Goal: Information Seeking & Learning: Learn about a topic

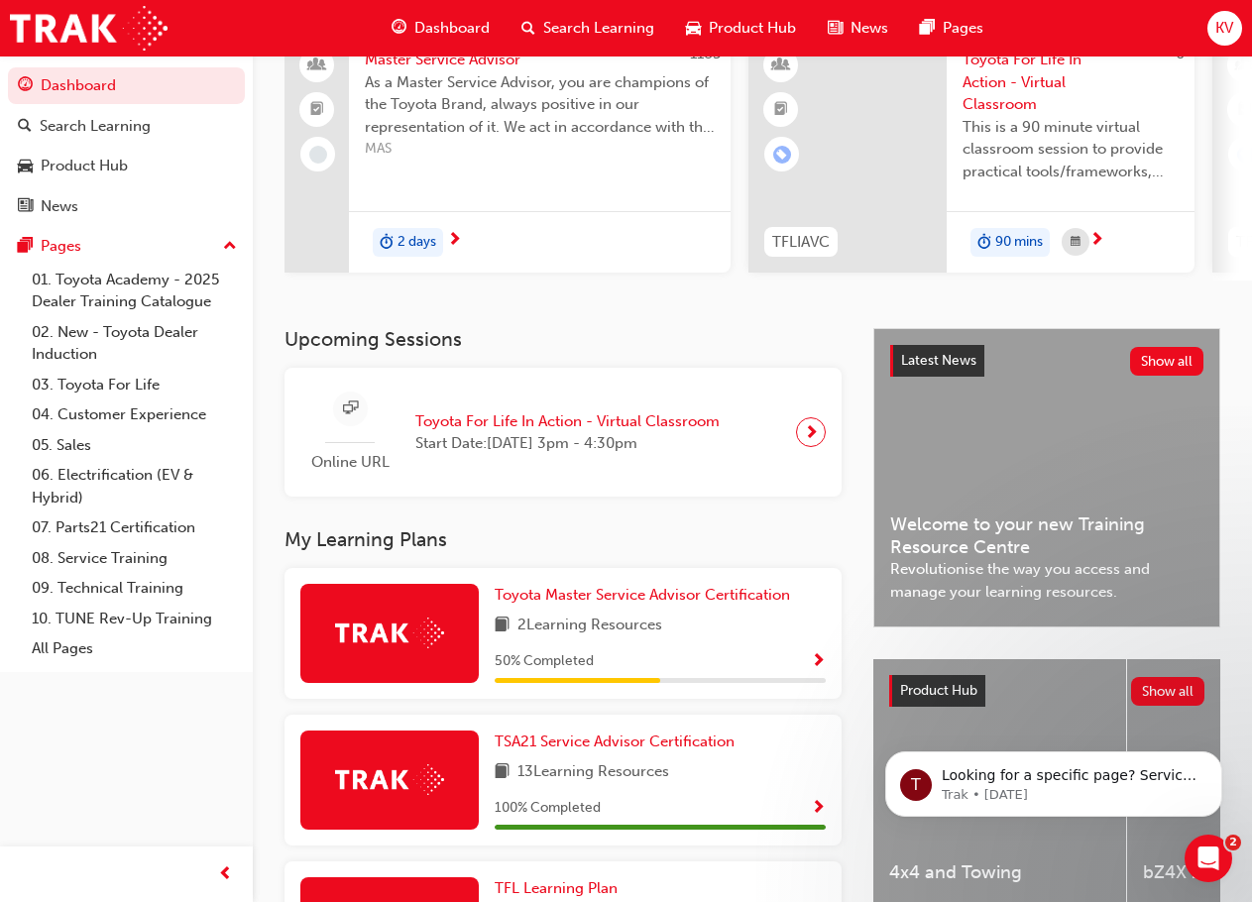
scroll to position [198, 0]
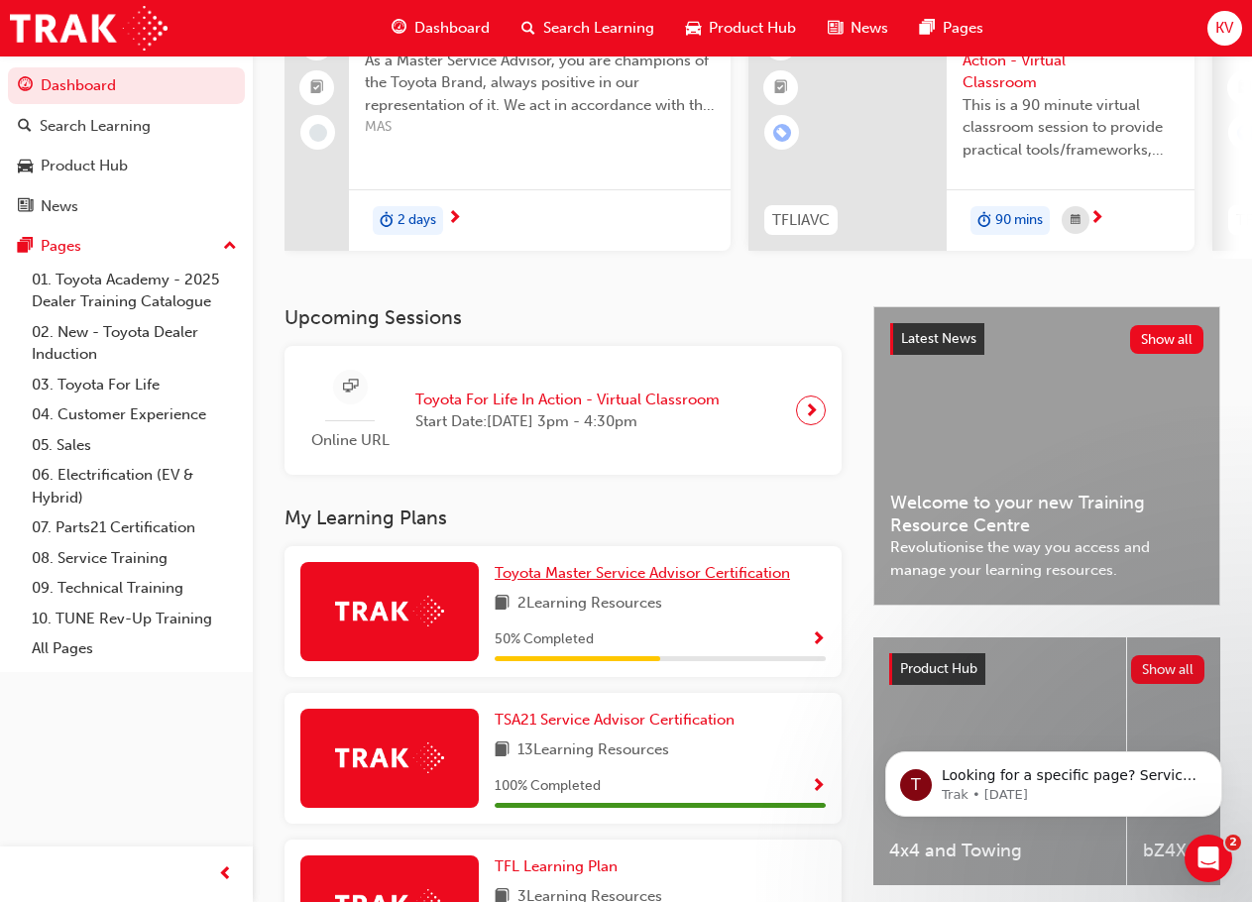
click at [642, 553] on div "My Learning Plans Toyota Master Service Advisor Certification 2 Learning Resour…" at bounding box center [579, 893] width 589 height 772
click at [636, 576] on span "Toyota Master Service Advisor Certification" at bounding box center [642, 573] width 295 height 18
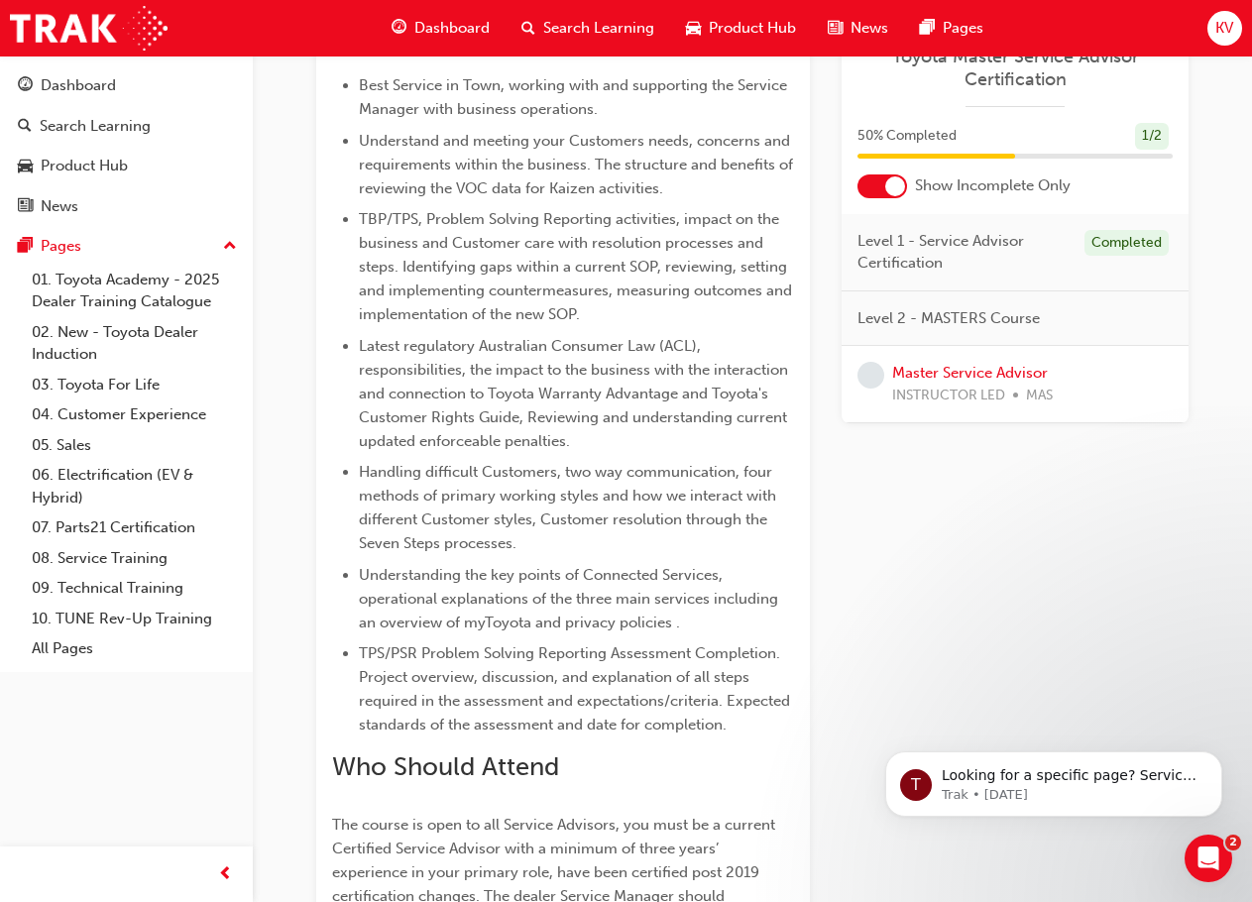
scroll to position [646, 0]
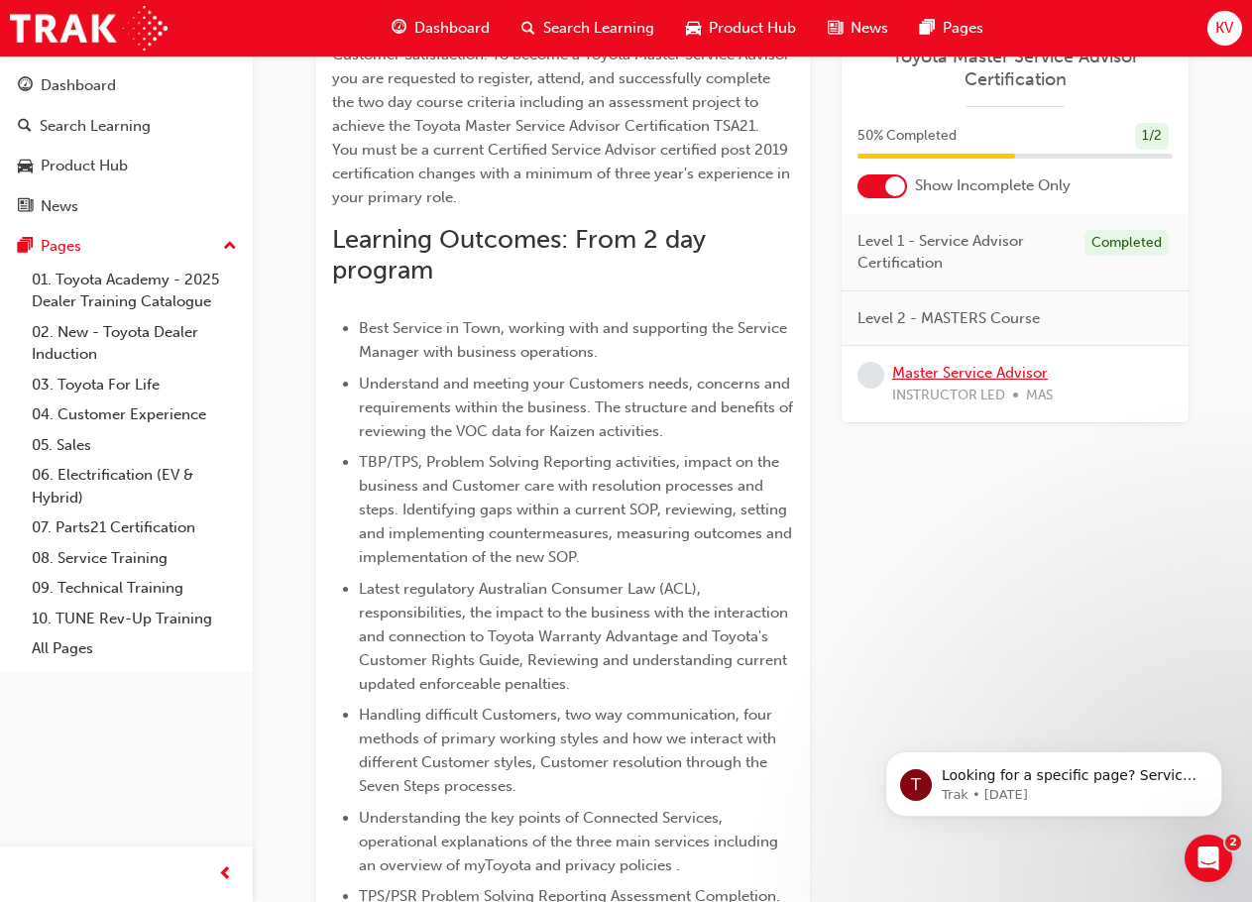
click at [944, 374] on link "Master Service Advisor" at bounding box center [970, 373] width 156 height 18
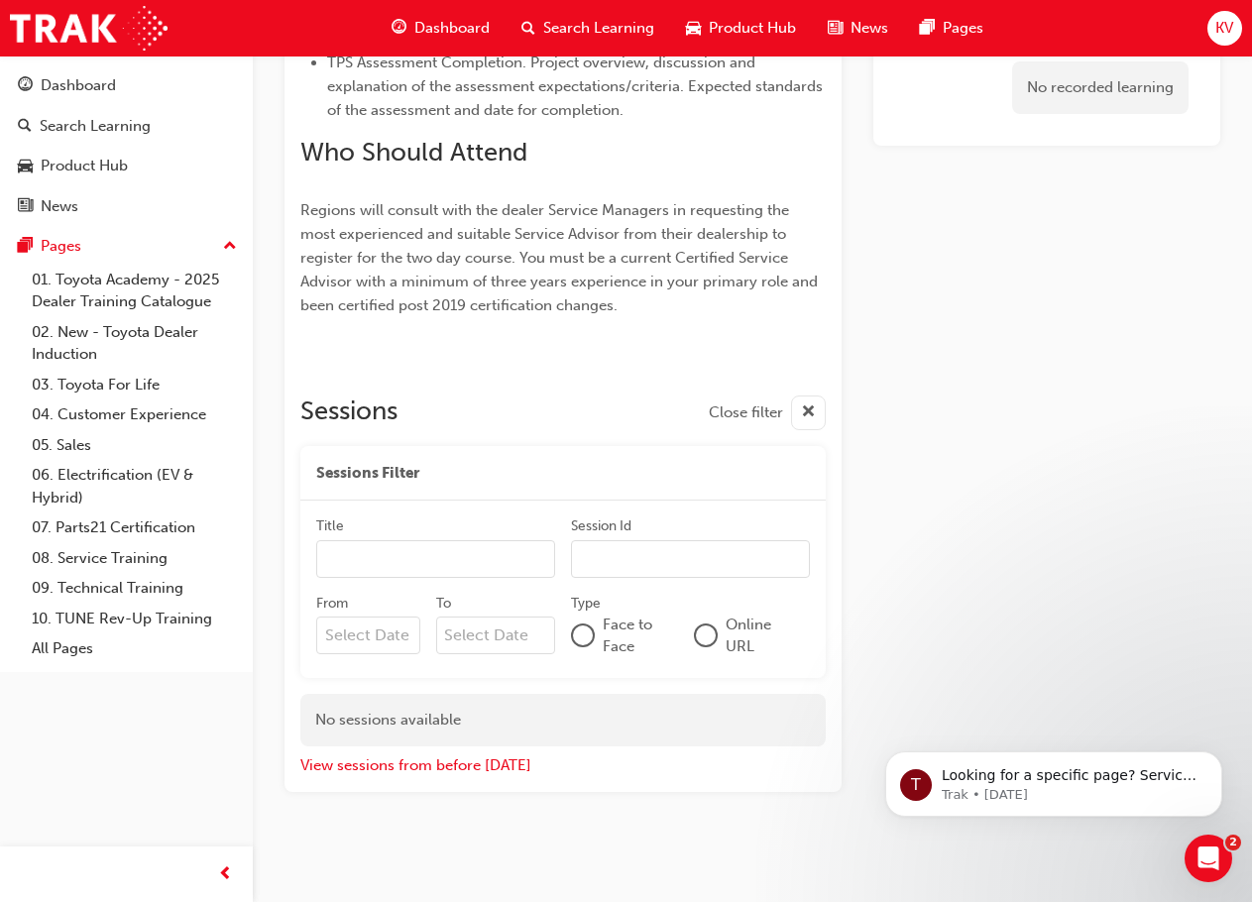
scroll to position [1205, 0]
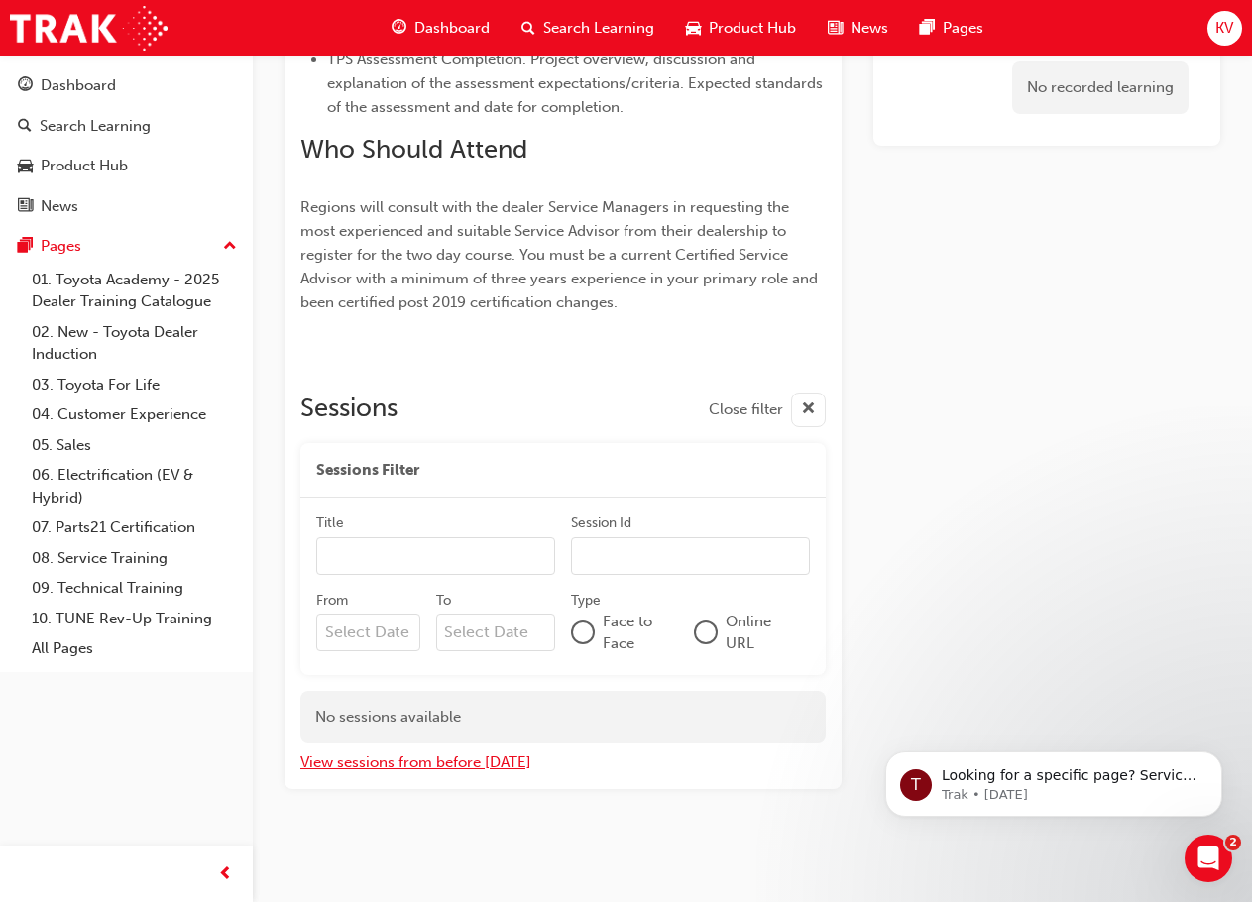
click at [413, 762] on button "View sessions from before [DATE]" at bounding box center [415, 763] width 231 height 23
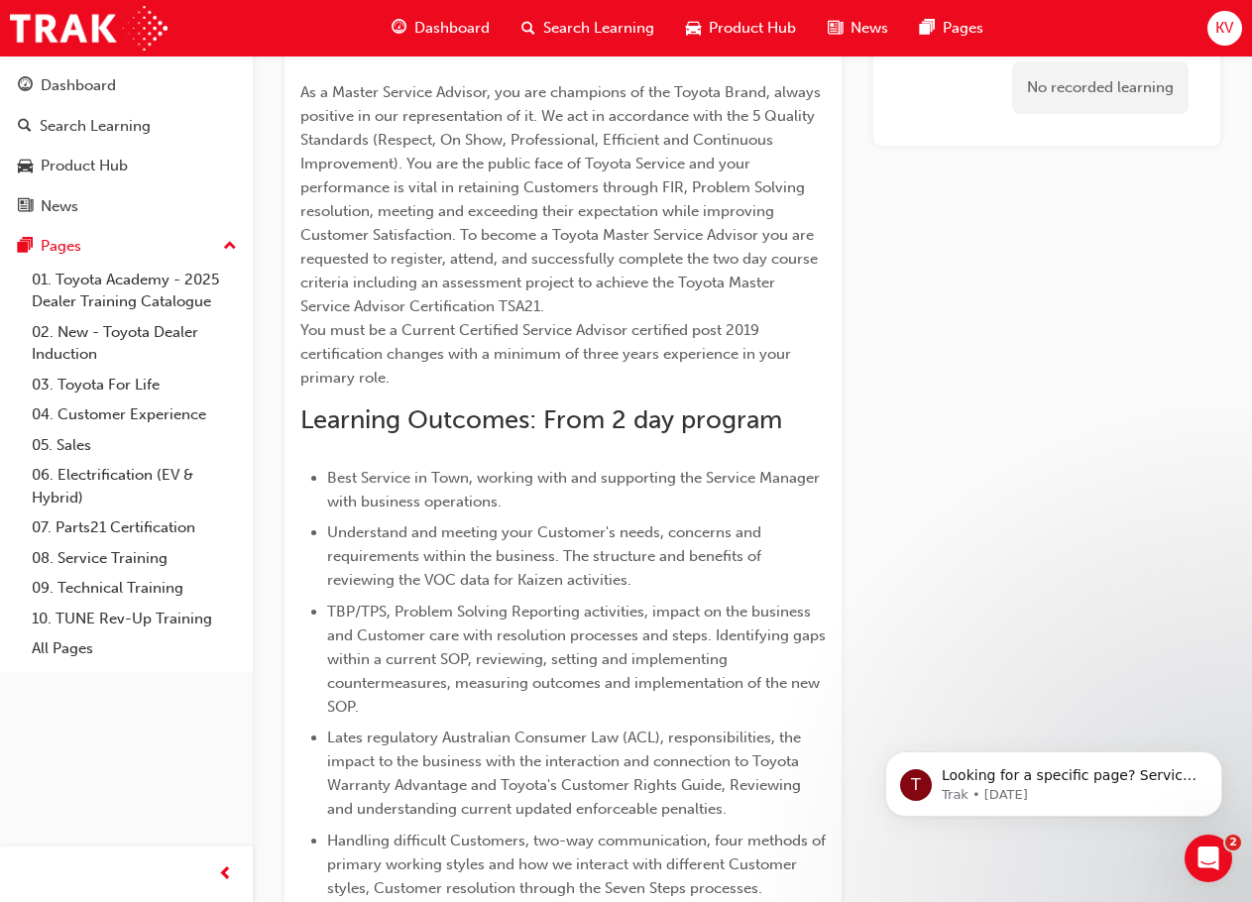
scroll to position [15, 0]
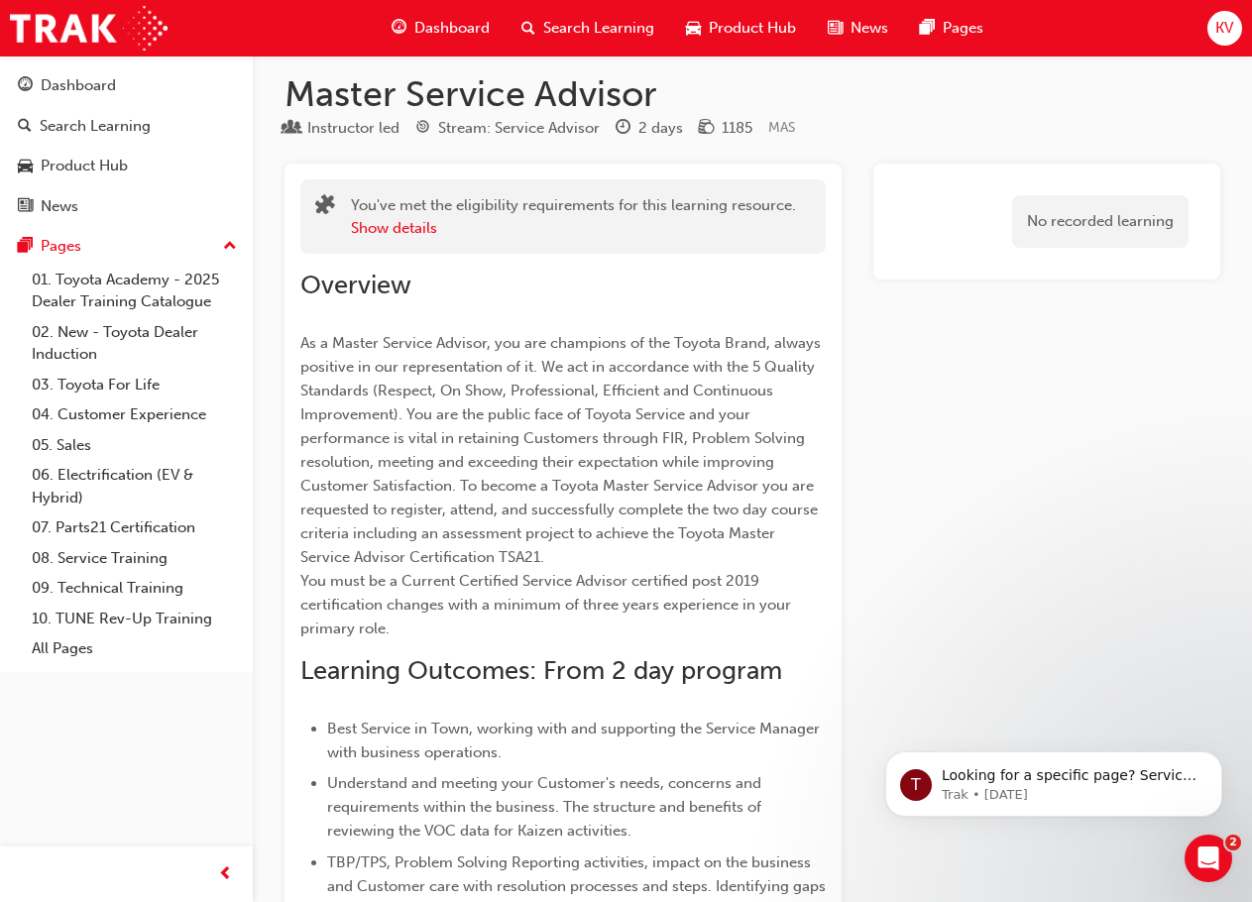
click at [442, 279] on h2 "Overview" at bounding box center [563, 286] width 526 height 32
click at [66, 99] on link "Dashboard" at bounding box center [126, 85] width 237 height 37
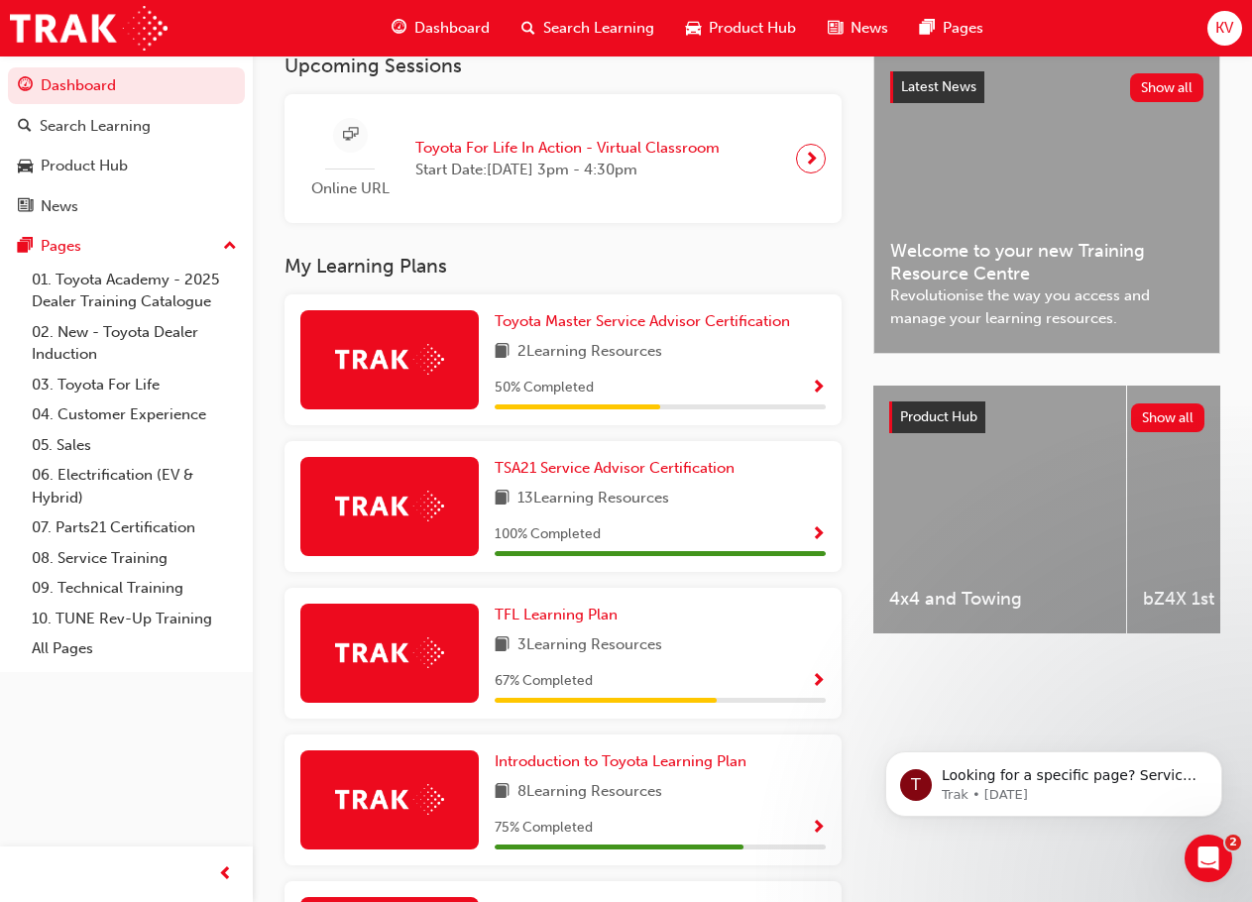
scroll to position [496, 0]
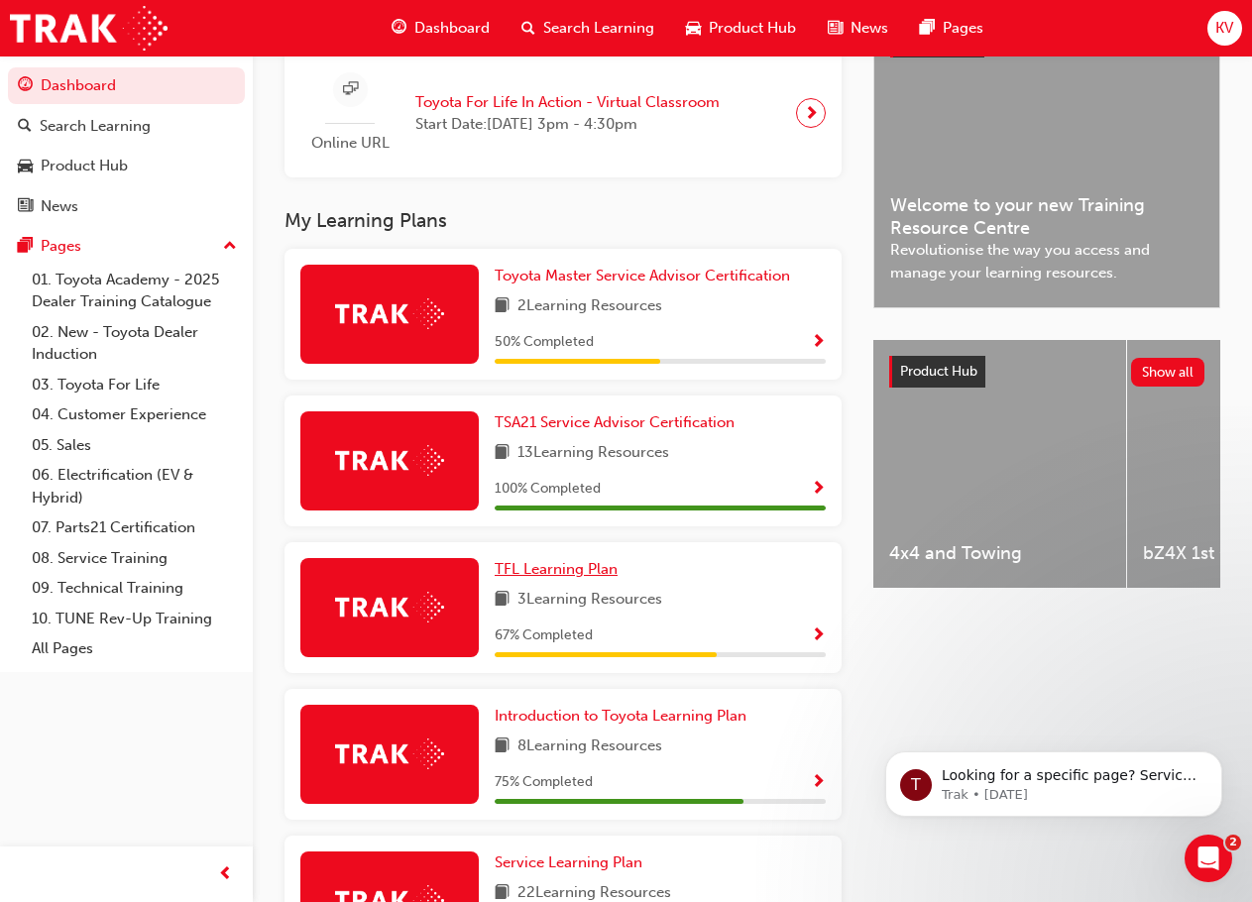
click at [566, 581] on link "TFL Learning Plan" at bounding box center [560, 569] width 131 height 23
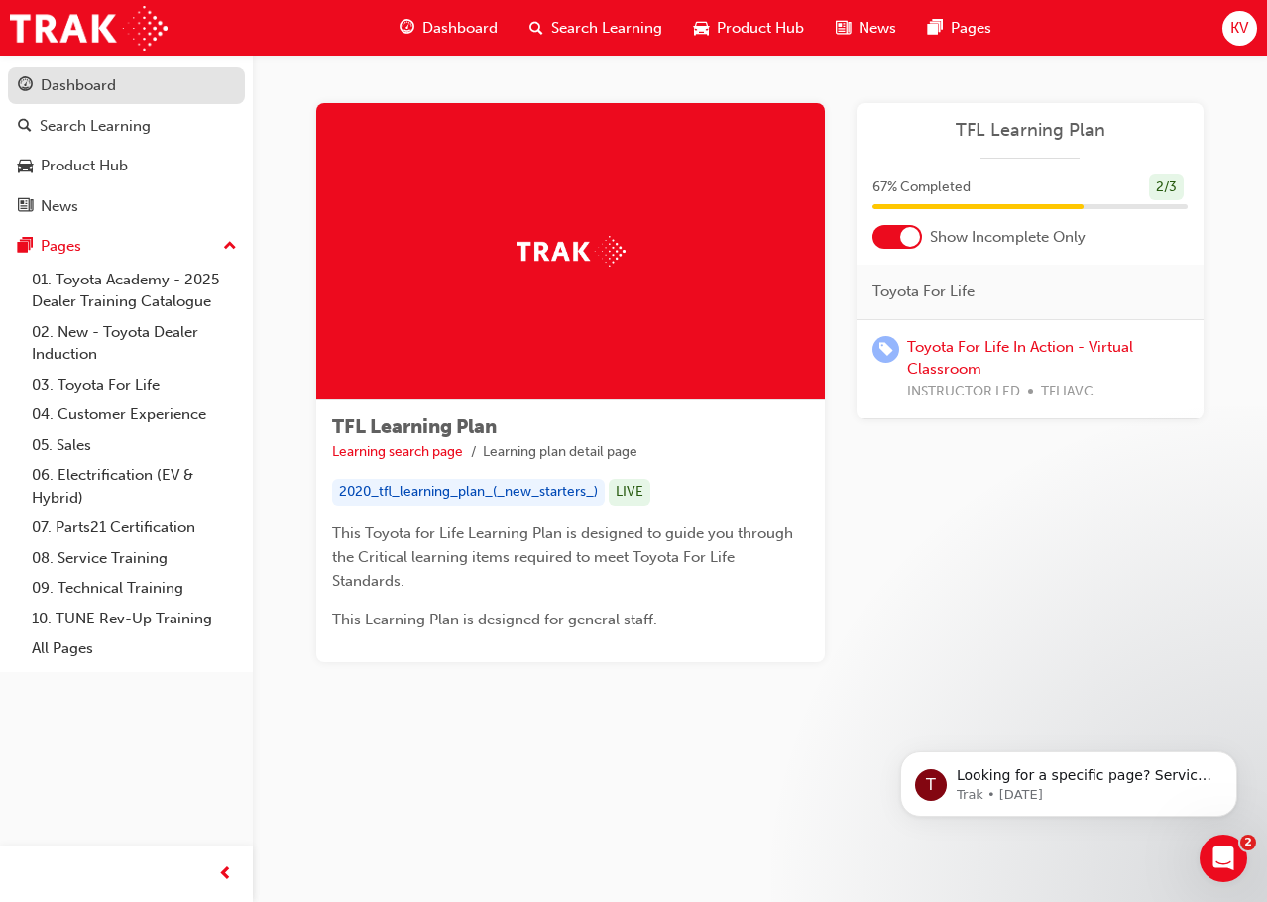
click at [99, 94] on div "Dashboard" at bounding box center [78, 85] width 75 height 23
